Goal: Transaction & Acquisition: Purchase product/service

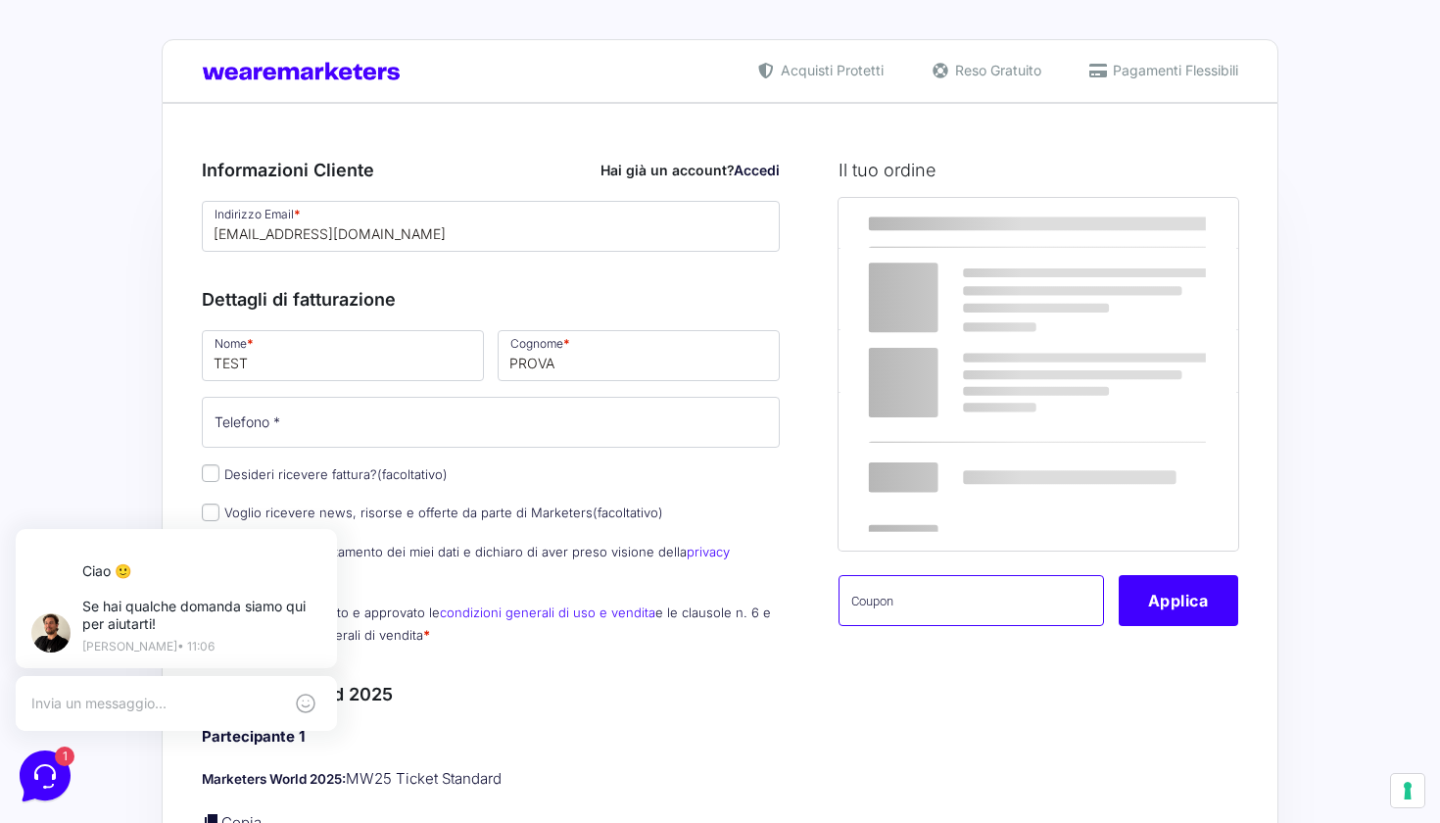
click at [940, 594] on input "text" at bounding box center [970, 600] width 265 height 51
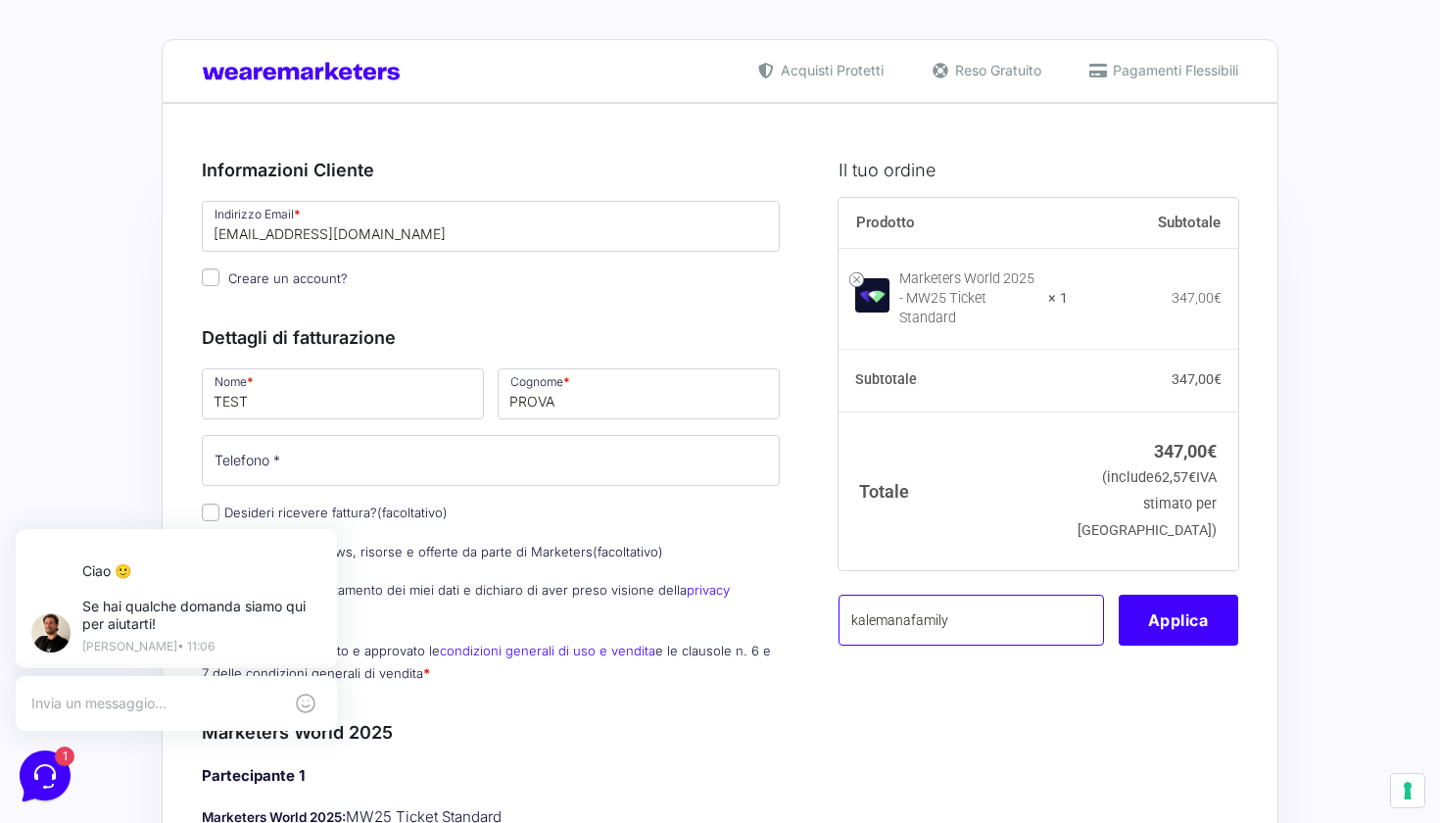
type input "kalemanafamily"
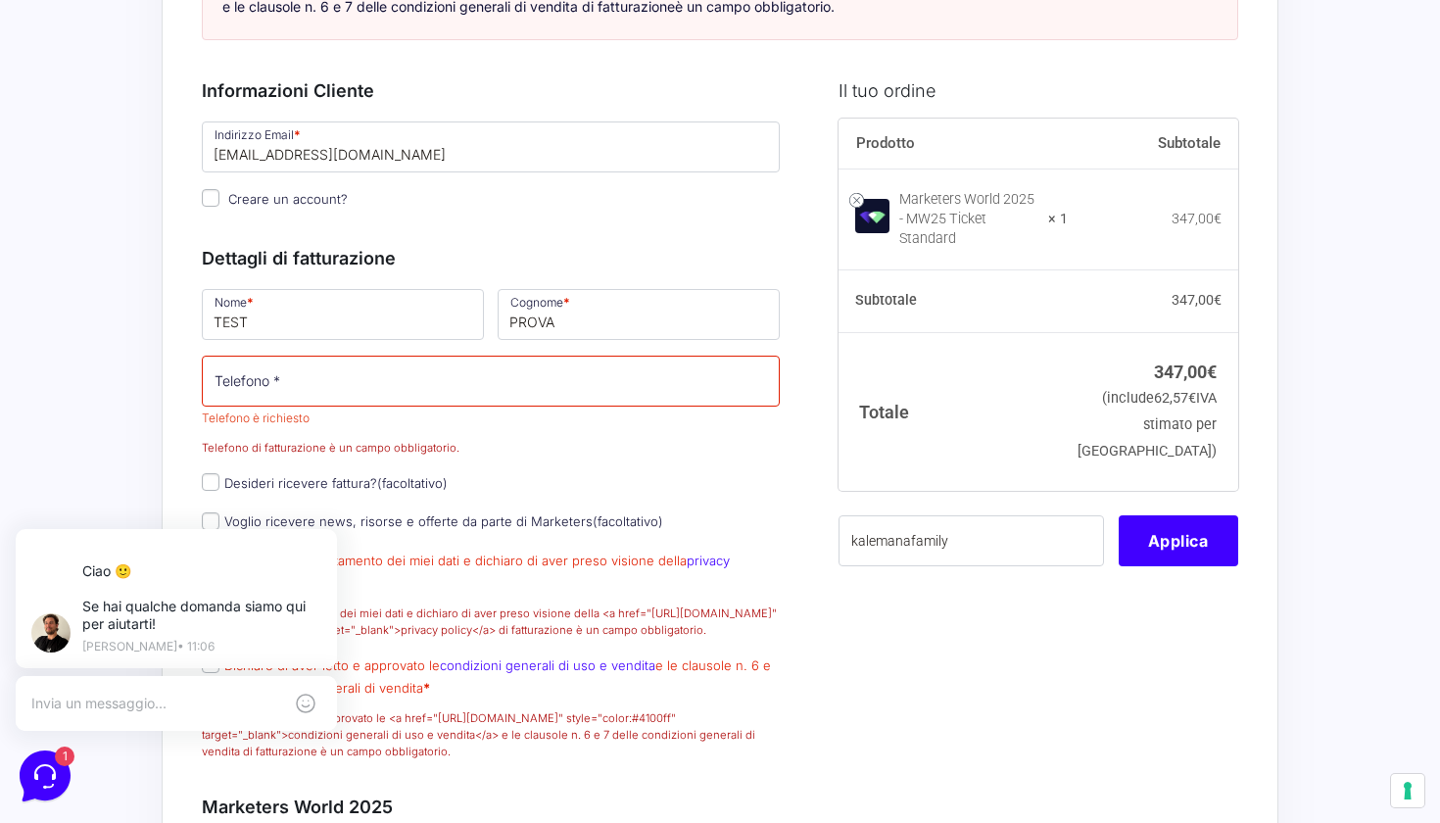
scroll to position [385, 0]
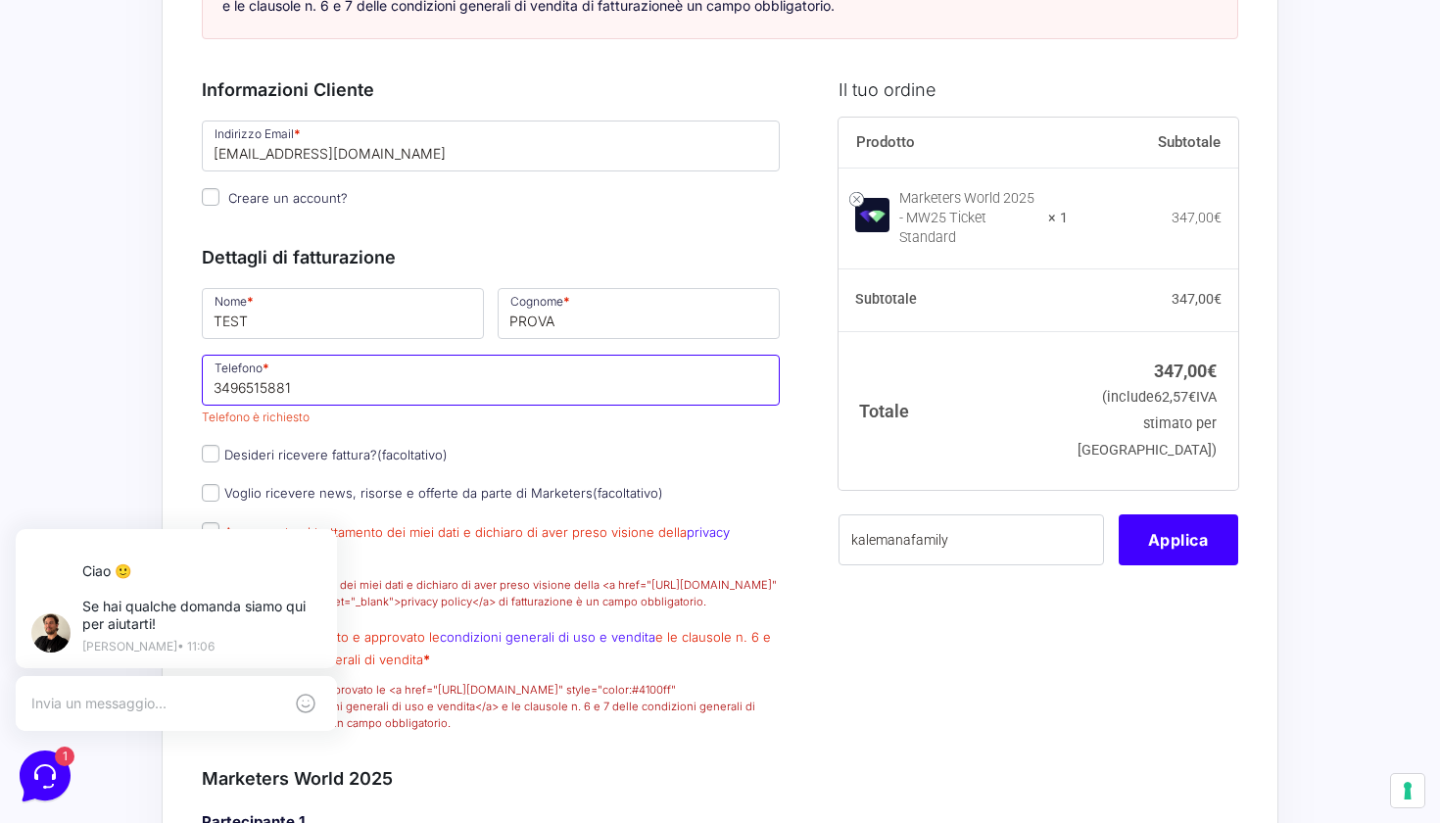
type input "3496515881"
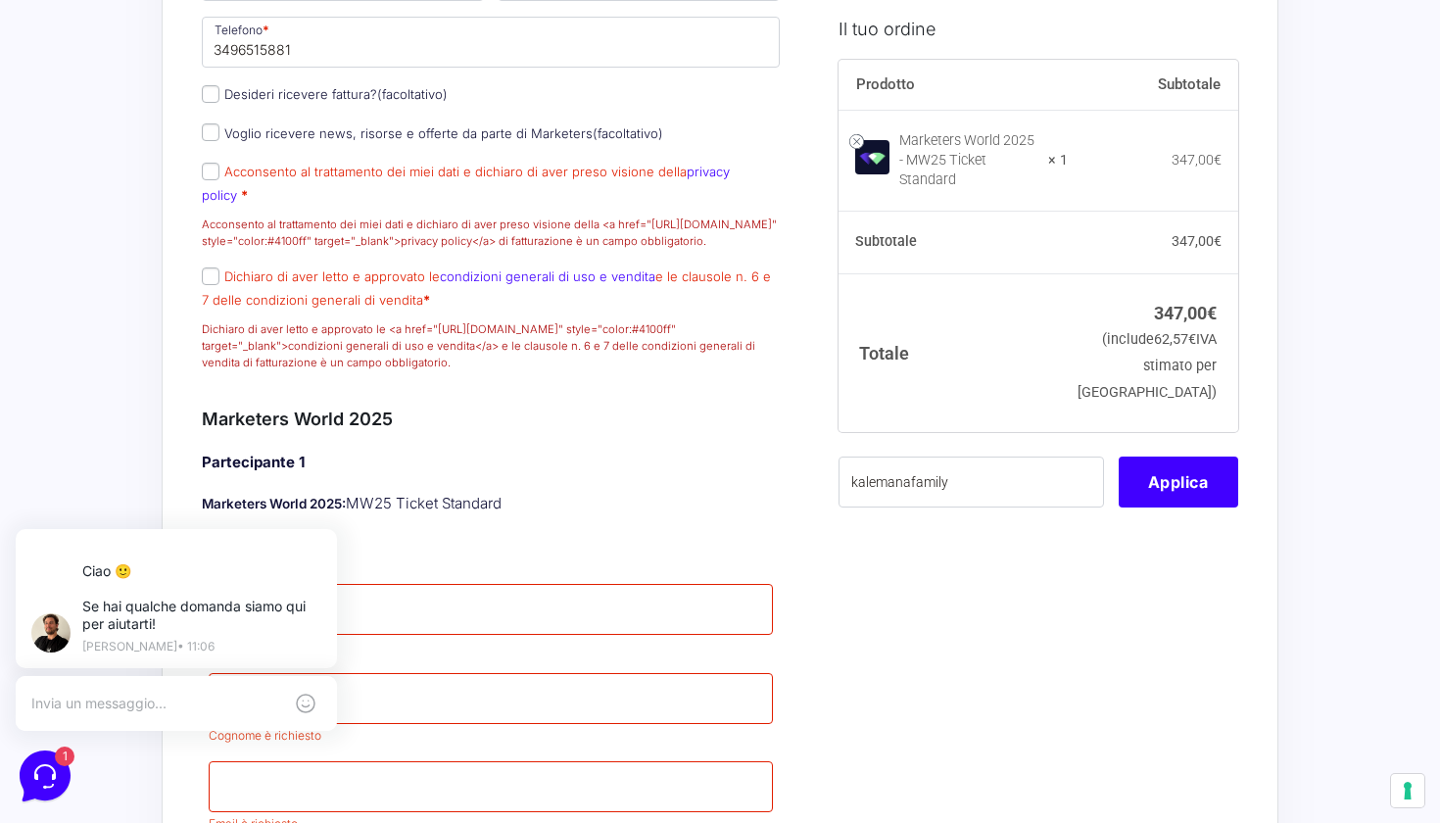
scroll to position [676, 0]
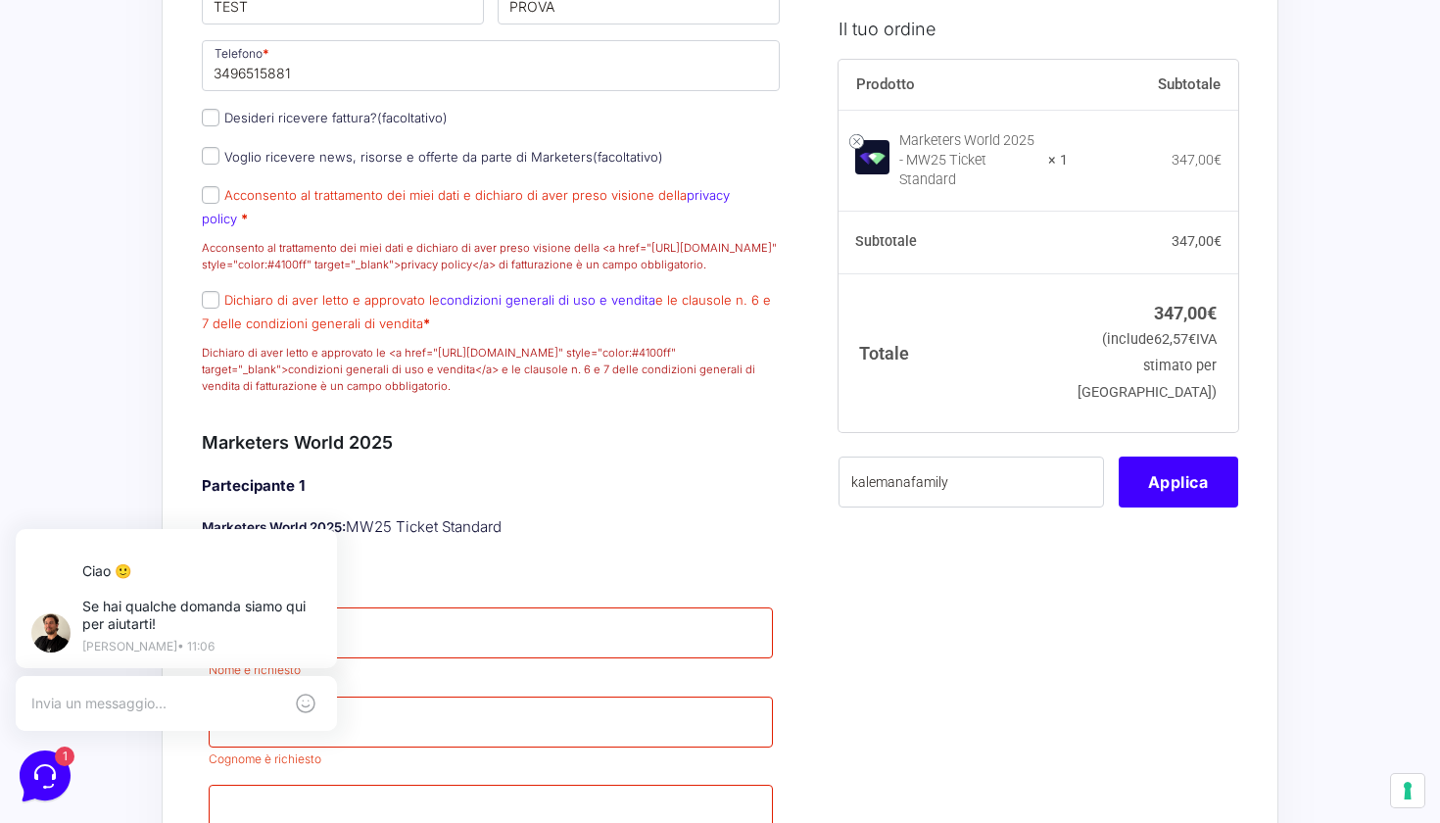
click at [212, 204] on input "Acconsento al trattamento dei miei dati e dichiaro di aver preso visione della …" at bounding box center [211, 195] width 18 height 18
checkbox input "true"
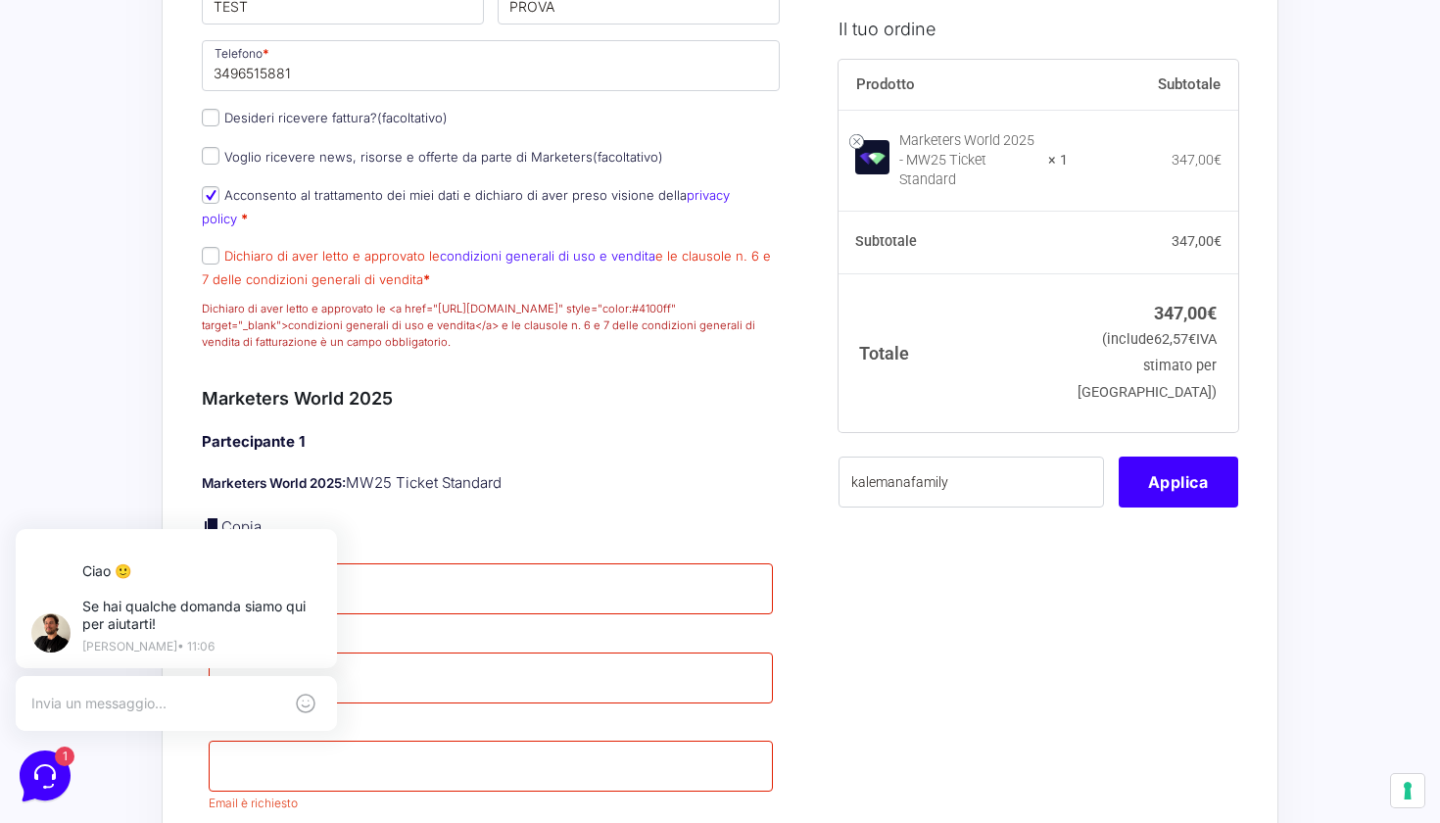
click at [213, 259] on input "Dichiaro di aver letto e approvato le condizioni generali di uso e vendita e le…" at bounding box center [211, 256] width 18 height 18
checkbox input "true"
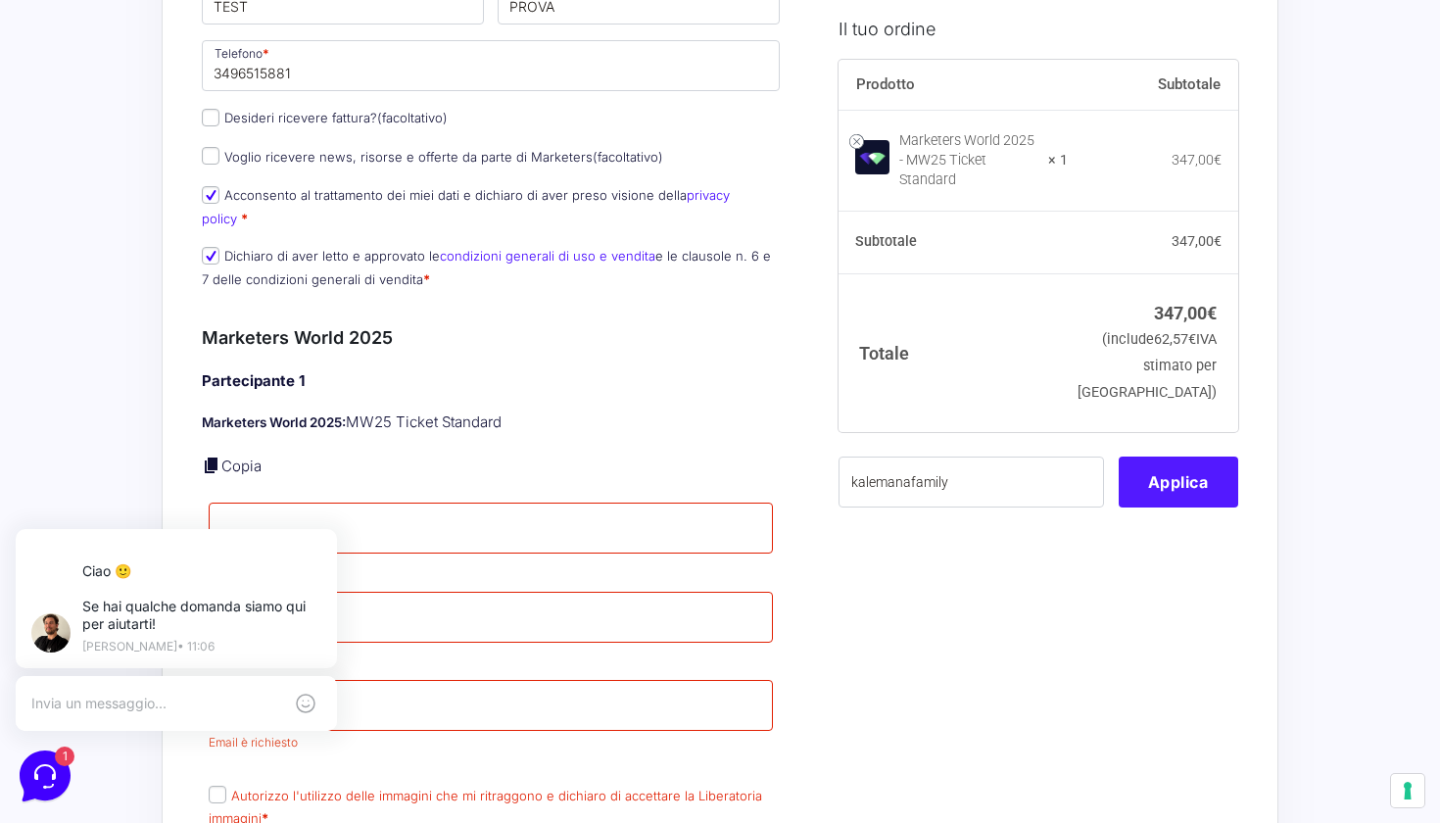
click at [1139, 471] on button "Applica" at bounding box center [1177, 480] width 119 height 51
